Goal: Find contact information: Find contact information

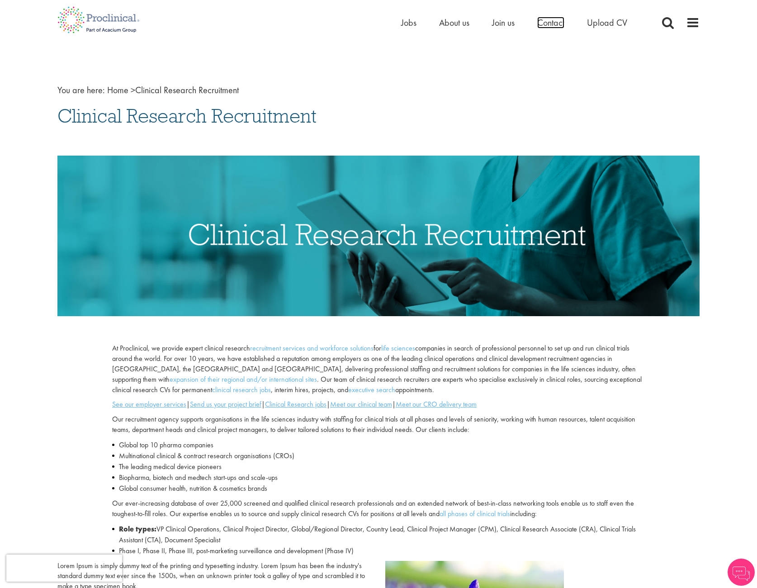
click at [559, 26] on span "Contact" at bounding box center [550, 23] width 27 height 12
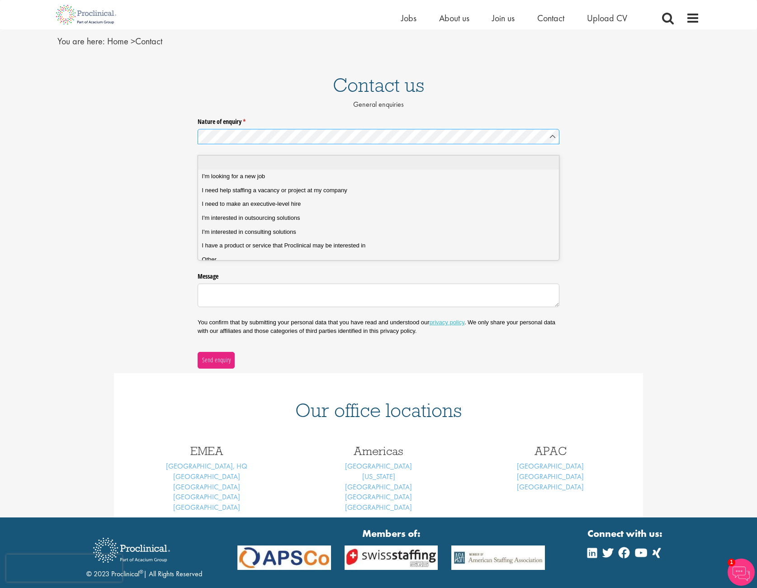
scroll to position [45, 0]
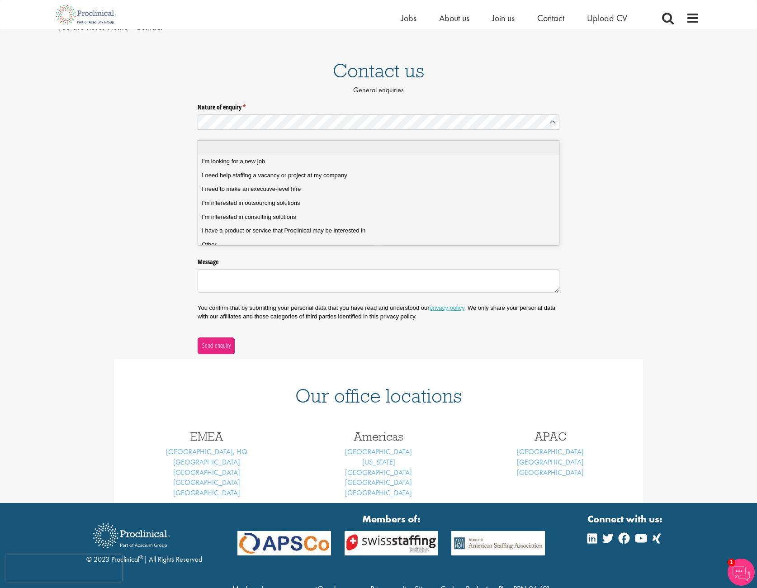
click at [147, 192] on div "Nature of enquiry * (required) Name * (required) Email * (required) Phone * (re…" at bounding box center [378, 226] width 757 height 254
